Goal: Navigation & Orientation: Find specific page/section

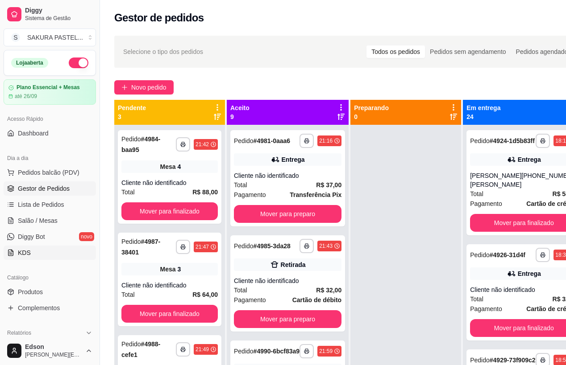
click at [41, 254] on link "KDS" at bounding box center [50, 253] width 92 height 14
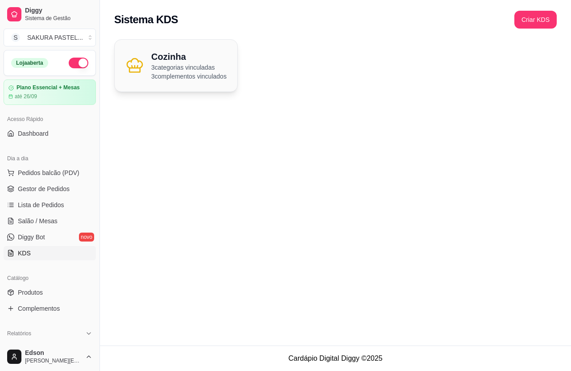
click at [173, 66] on p "3 categorias vinculadas" at bounding box center [188, 67] width 75 height 9
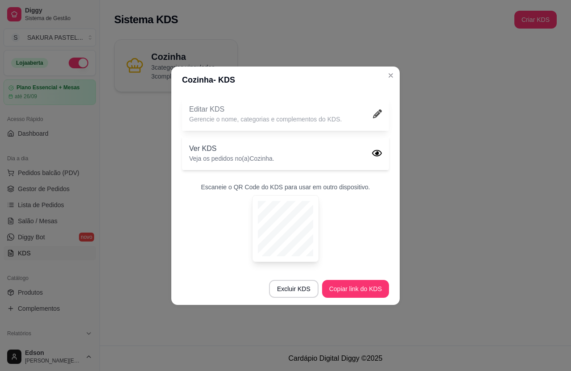
click at [374, 115] on icon at bounding box center [377, 113] width 9 height 9
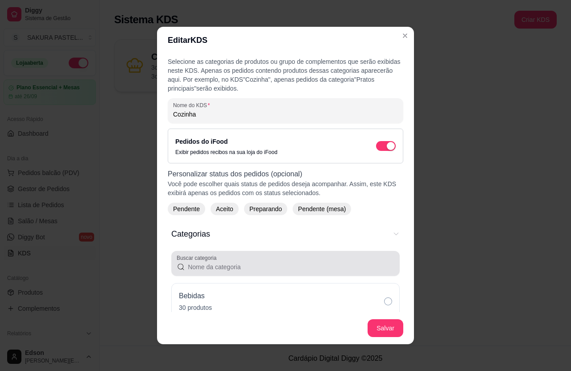
click at [375, 263] on input "Buscar categoria" at bounding box center [289, 266] width 209 height 9
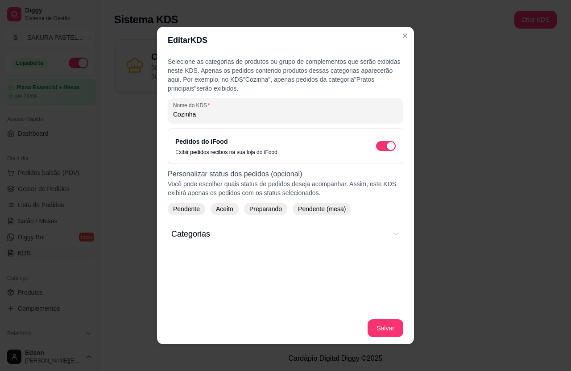
click at [393, 232] on icon "Categorias" at bounding box center [396, 233] width 7 height 7
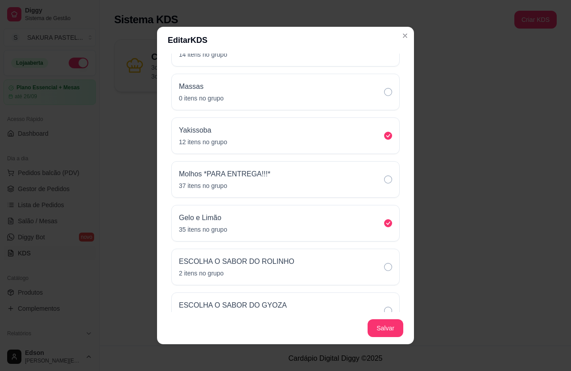
scroll to position [393, 0]
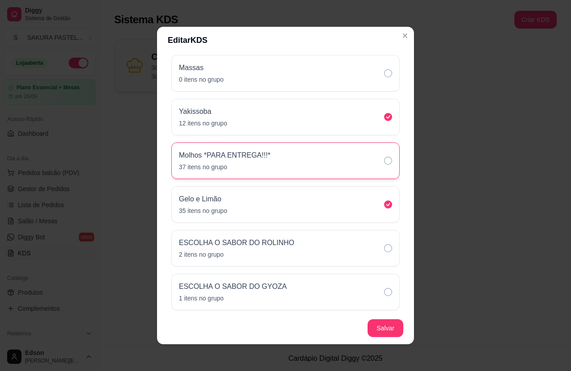
click at [384, 158] on icon "Complementos" at bounding box center [388, 161] width 8 height 8
click at [384, 249] on icon "Complementos" at bounding box center [388, 248] width 8 height 8
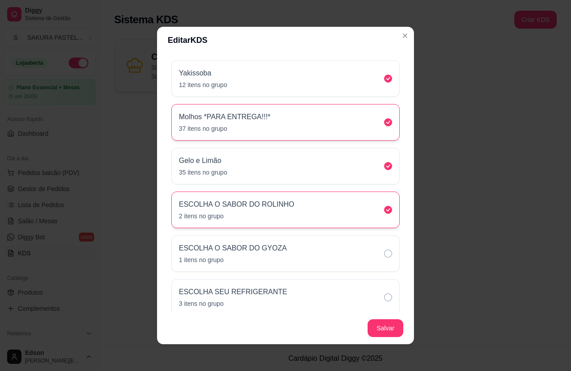
scroll to position [439, 0]
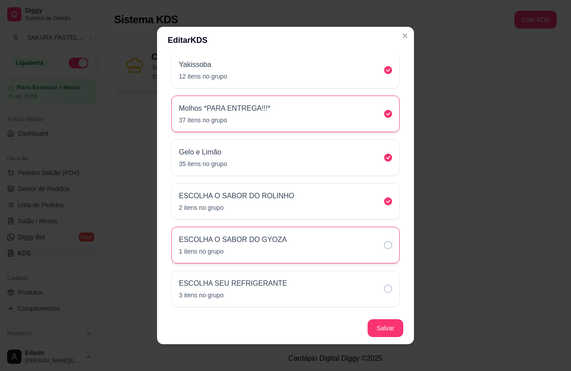
click at [384, 243] on icon "Complementos" at bounding box center [388, 245] width 8 height 8
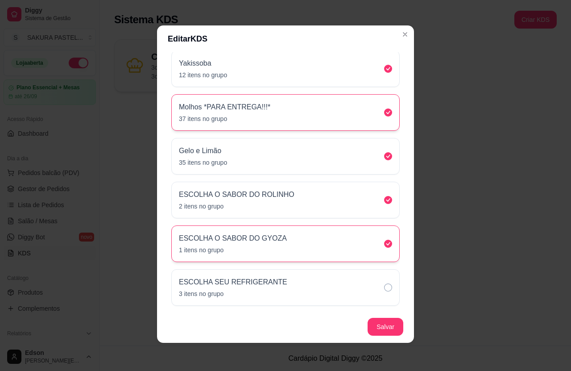
scroll to position [2, 0]
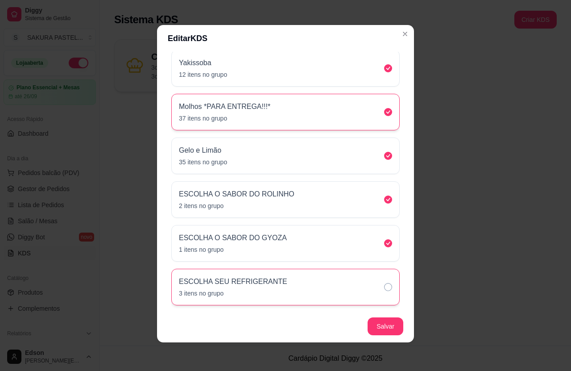
click at [384, 285] on icon "Complementos" at bounding box center [388, 287] width 8 height 8
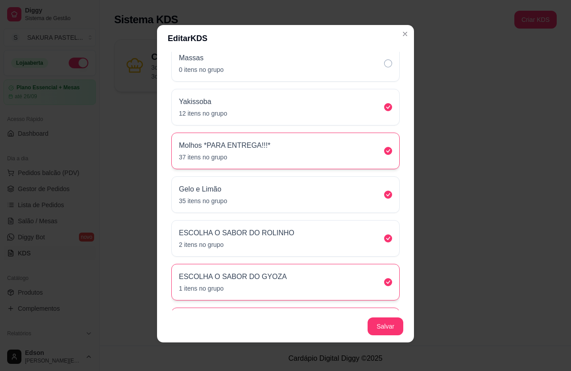
scroll to position [297, 0]
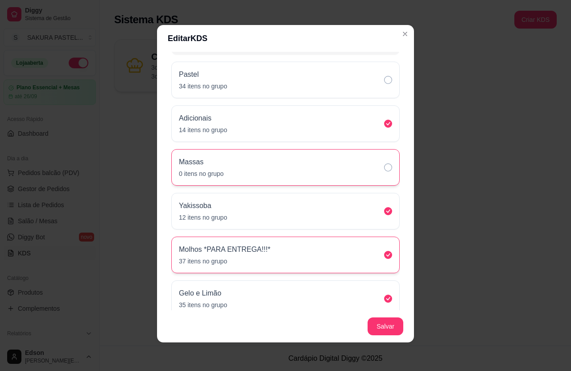
click at [384, 164] on icon "Complementos" at bounding box center [388, 167] width 8 height 8
click at [287, 173] on div "Massas 0 itens no grupo" at bounding box center [285, 167] width 228 height 37
click at [384, 166] on icon "Complementos" at bounding box center [388, 167] width 8 height 8
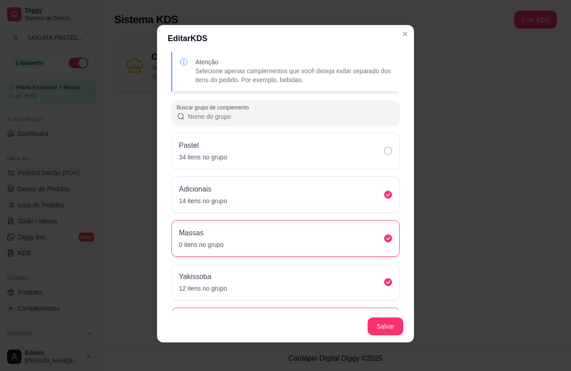
scroll to position [225, 0]
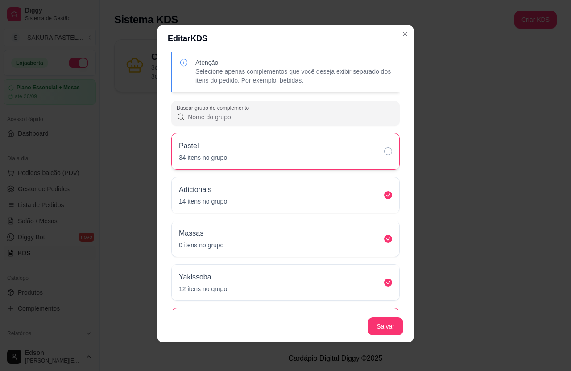
click at [384, 153] on icon "Complementos" at bounding box center [388, 151] width 8 height 8
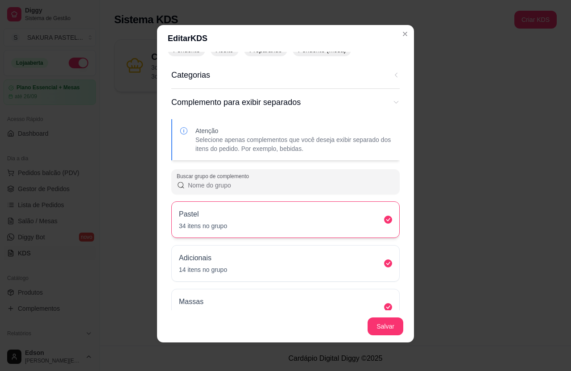
scroll to position [154, 0]
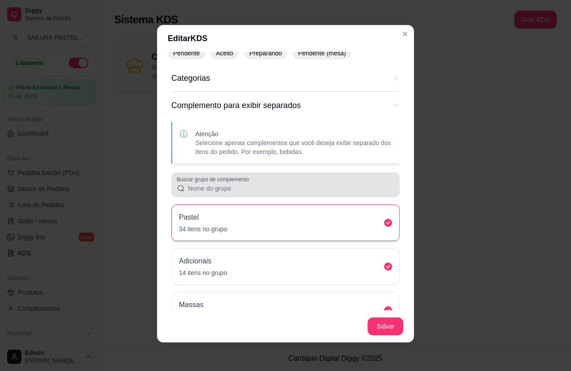
click at [327, 188] on input "Buscar grupo de complemento" at bounding box center [289, 188] width 209 height 9
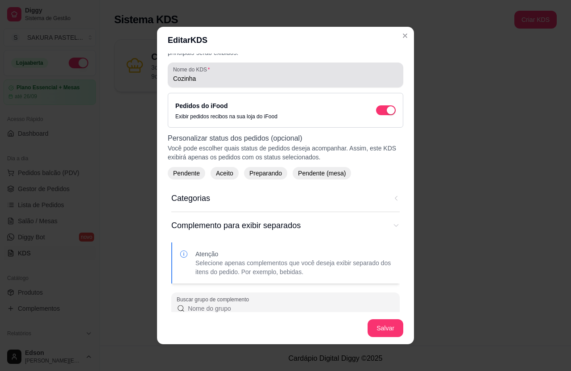
scroll to position [0, 0]
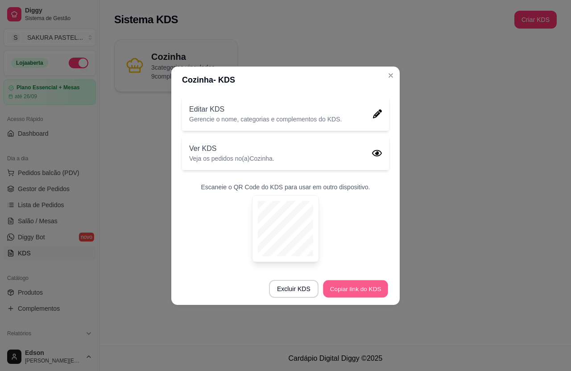
click at [355, 290] on button "Copiar link do KDS" at bounding box center [355, 288] width 65 height 17
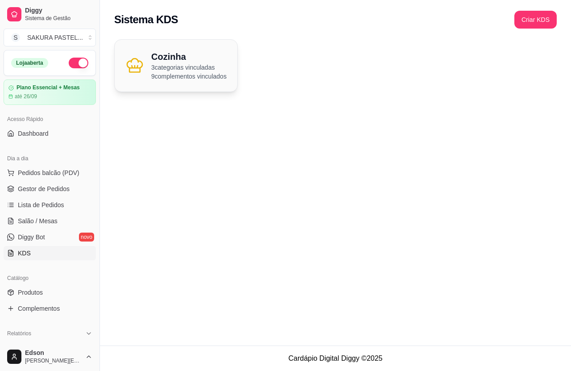
click at [175, 70] on p "3 categorias vinculadas" at bounding box center [188, 67] width 75 height 9
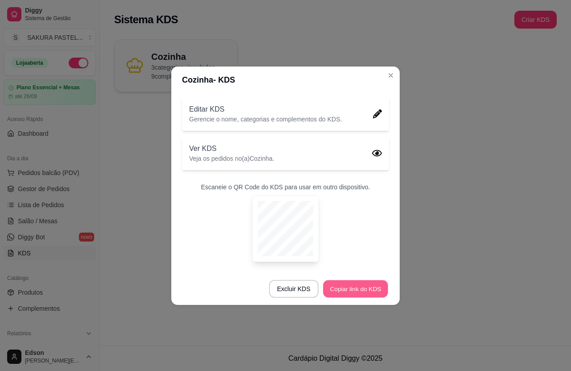
click at [350, 291] on button "Copiar link do KDS" at bounding box center [355, 288] width 65 height 17
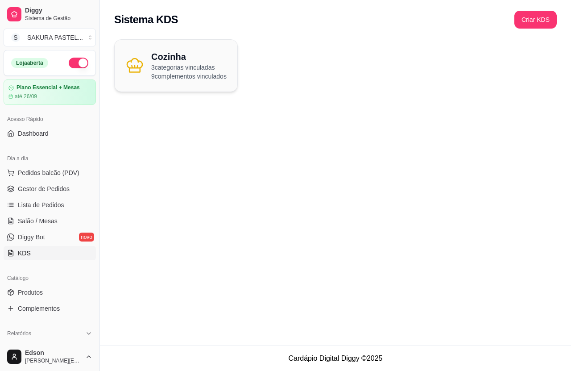
click at [44, 252] on link "KDS" at bounding box center [50, 253] width 92 height 14
click at [539, 18] on button "Criar KDS" at bounding box center [535, 19] width 41 height 17
click at [62, 191] on span "Gestor de Pedidos" at bounding box center [44, 188] width 52 height 9
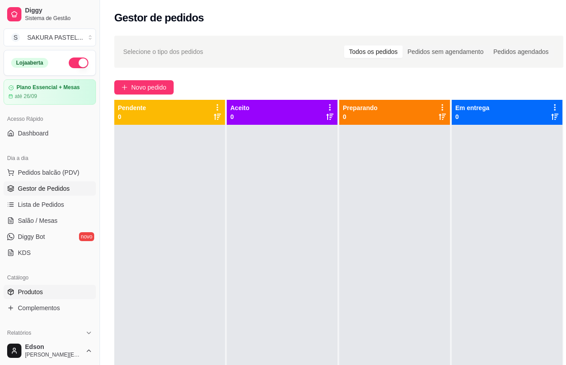
click at [53, 293] on link "Produtos" at bounding box center [50, 292] width 92 height 14
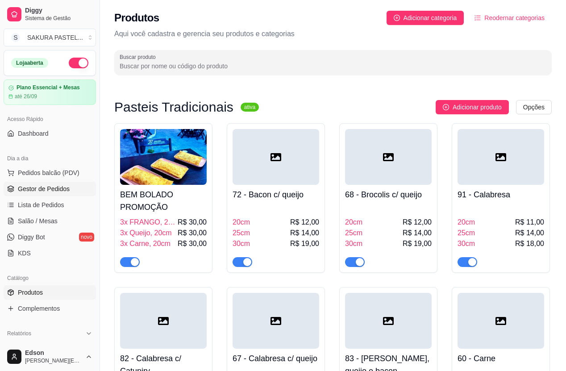
click at [48, 187] on span "Gestor de Pedidos" at bounding box center [44, 188] width 52 height 9
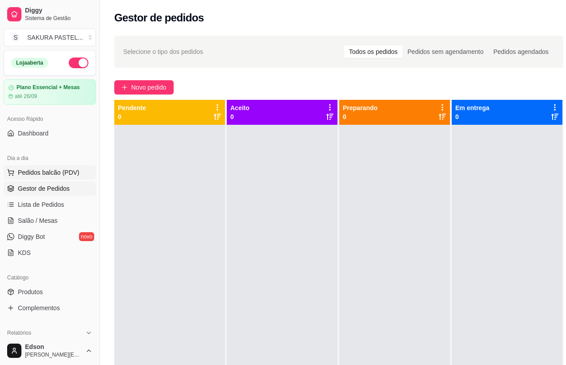
click at [63, 175] on span "Pedidos balcão (PDV)" at bounding box center [49, 172] width 62 height 9
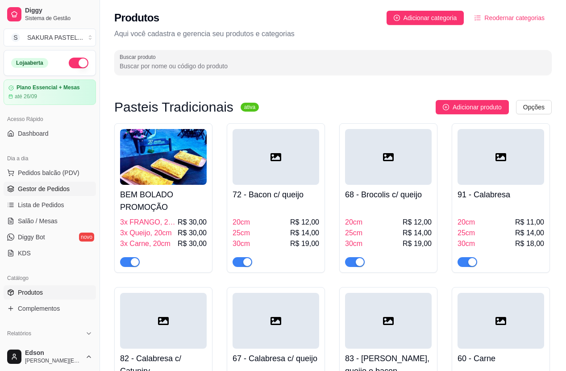
click at [38, 190] on span "Gestor de Pedidos" at bounding box center [44, 188] width 52 height 9
